Goal: Find specific page/section: Find specific page/section

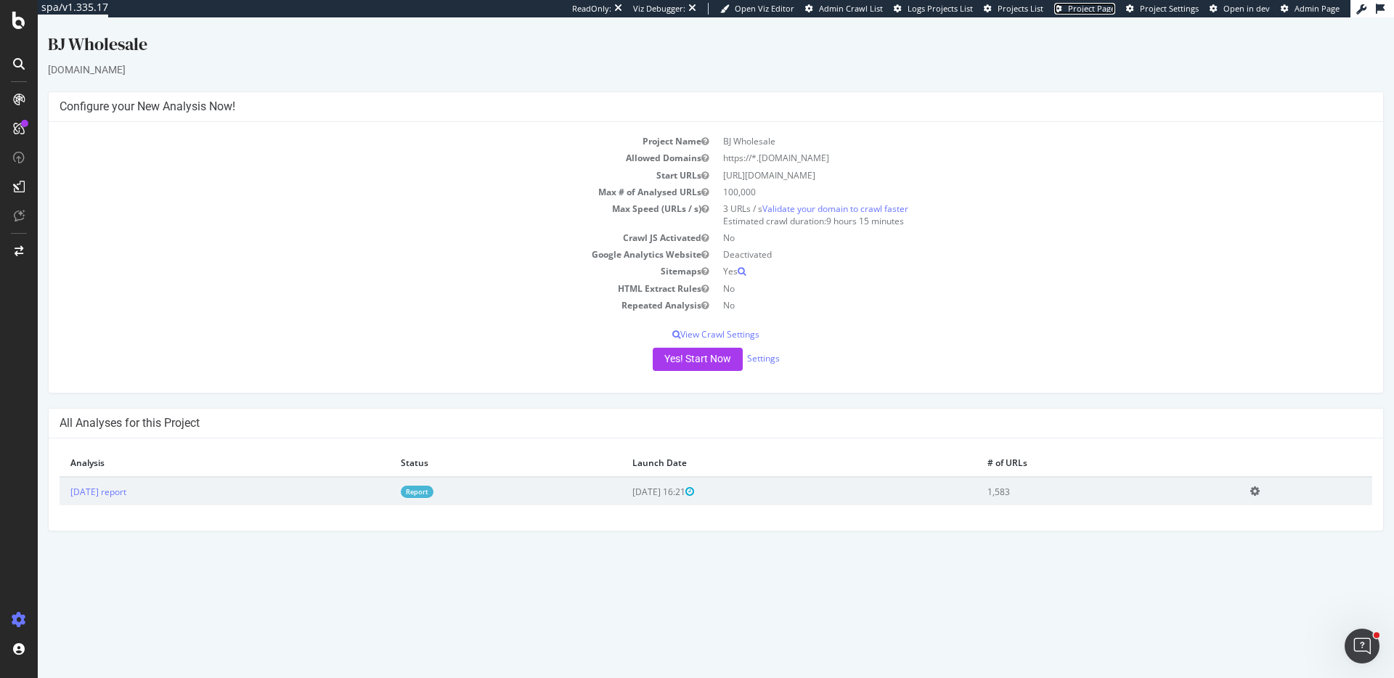
click at [1101, 4] on span "Project Page" at bounding box center [1091, 8] width 47 height 11
